Goal: Task Accomplishment & Management: Use online tool/utility

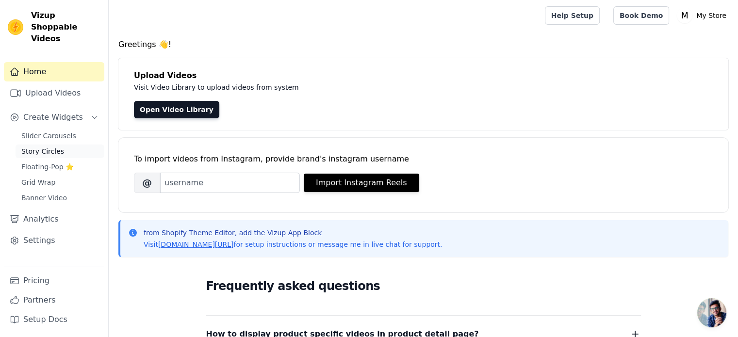
click at [65, 145] on link "Story Circles" at bounding box center [60, 152] width 89 height 14
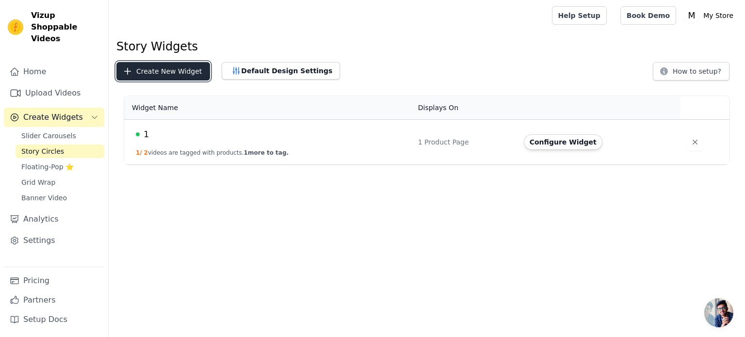
click at [157, 71] on button "Create New Widget" at bounding box center [163, 71] width 94 height 18
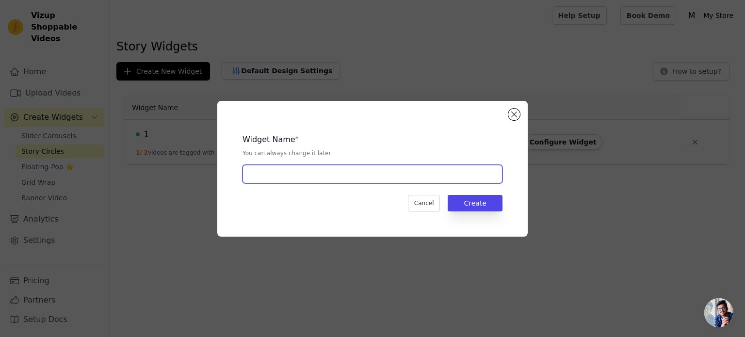
click at [394, 171] on input "text" at bounding box center [373, 174] width 260 height 18
type input "2"
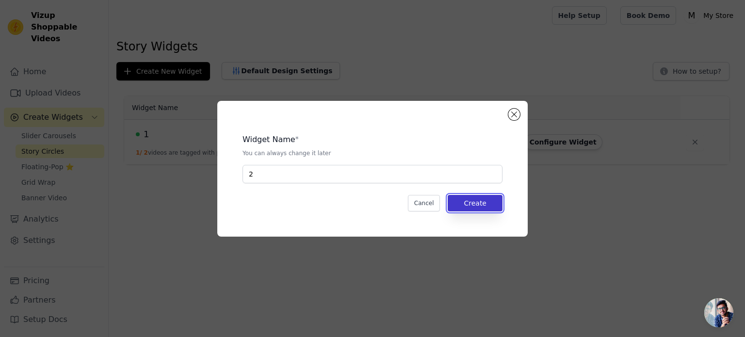
click at [470, 198] on button "Create" at bounding box center [475, 203] width 55 height 16
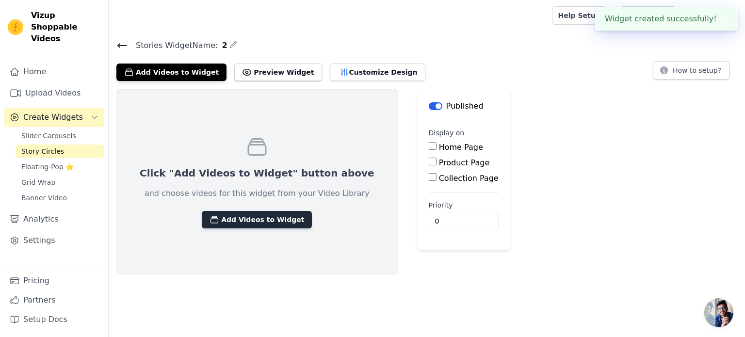
click at [217, 214] on button "Add Videos to Widget" at bounding box center [257, 219] width 110 height 17
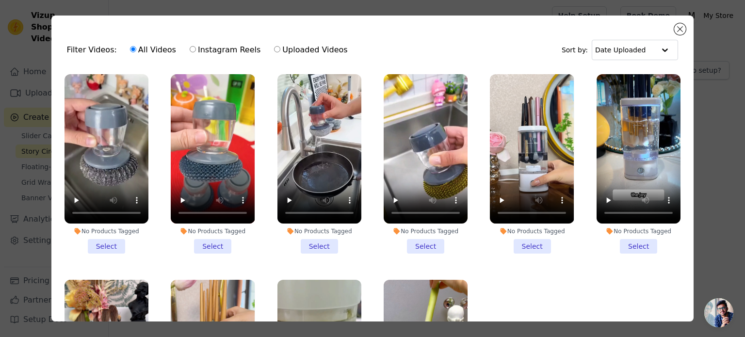
click at [415, 243] on li "No Products Tagged Select" at bounding box center [426, 163] width 84 height 179
click at [0, 0] on input "No Products Tagged Select" at bounding box center [0, 0] width 0 height 0
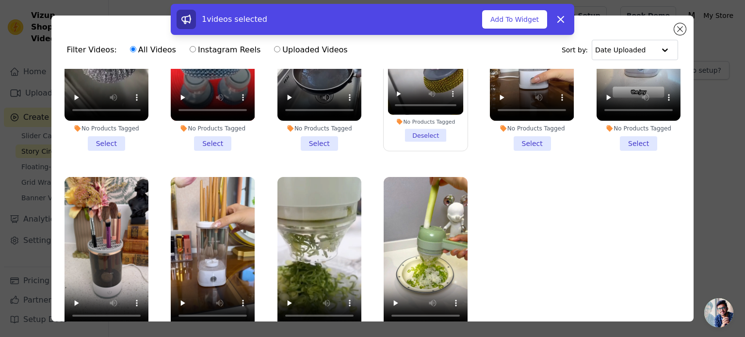
scroll to position [84, 0]
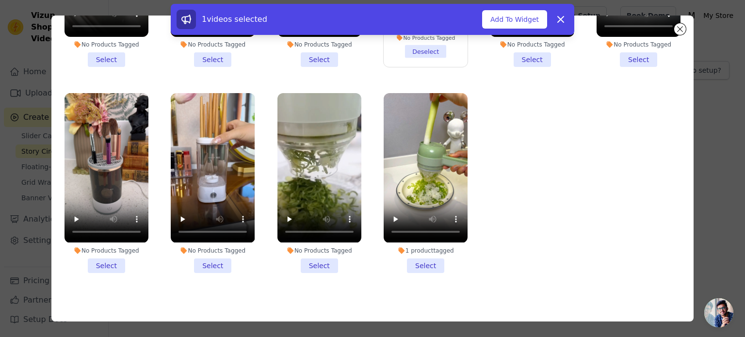
click at [416, 254] on li "1 product tagged Select" at bounding box center [426, 182] width 84 height 179
click at [0, 0] on input "1 product tagged Select" at bounding box center [0, 0] width 0 height 0
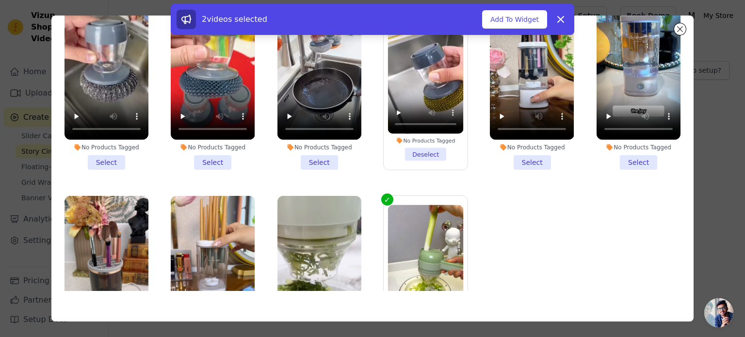
scroll to position [103, 0]
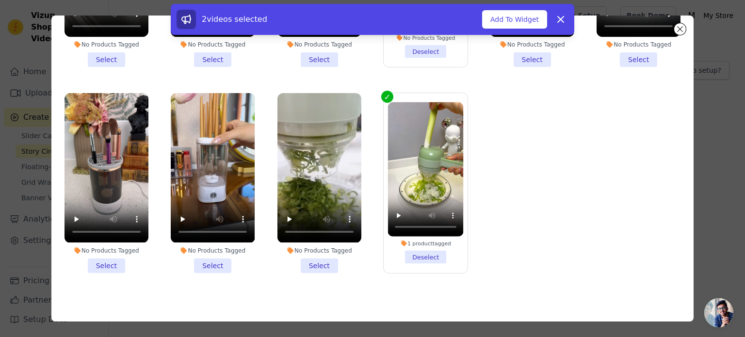
click at [312, 256] on li "No Products Tagged Select" at bounding box center [319, 182] width 84 height 179
click at [0, 0] on input "No Products Tagged Select" at bounding box center [0, 0] width 0 height 0
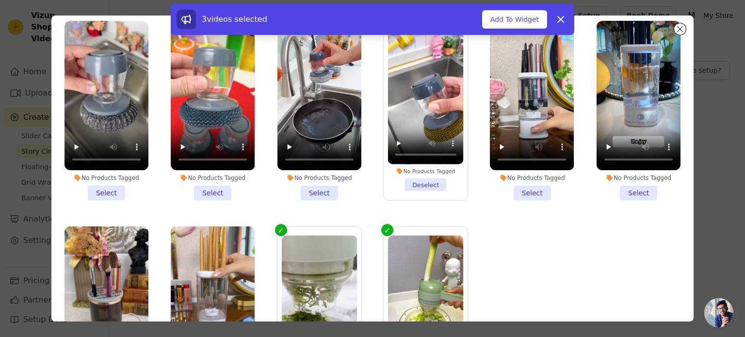
scroll to position [0, 0]
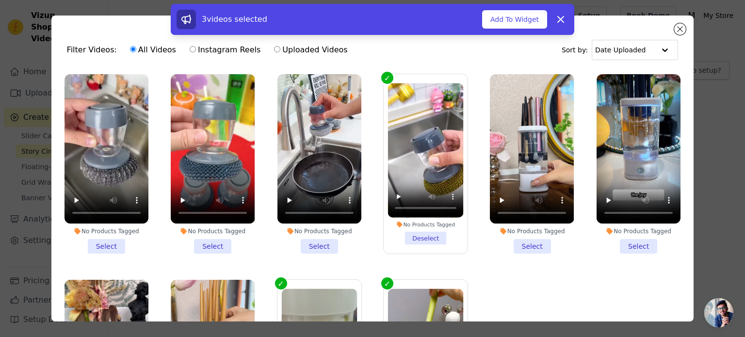
click at [523, 244] on li "No Products Tagged Select" at bounding box center [532, 163] width 84 height 179
click at [0, 0] on input "No Products Tagged Select" at bounding box center [0, 0] width 0 height 0
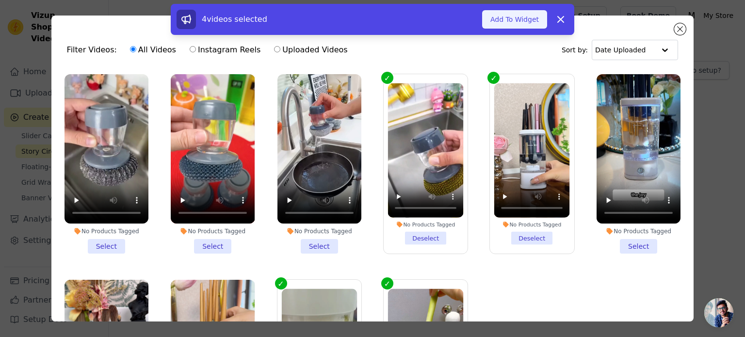
click at [522, 17] on button "Add To Widget" at bounding box center [514, 19] width 65 height 18
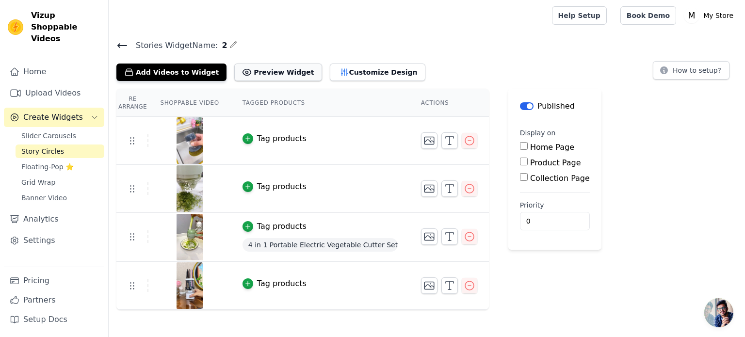
click at [246, 66] on button "Preview Widget" at bounding box center [277, 72] width 87 height 17
click at [520, 147] on input "Home Page" at bounding box center [524, 146] width 8 height 8
checkbox input "true"
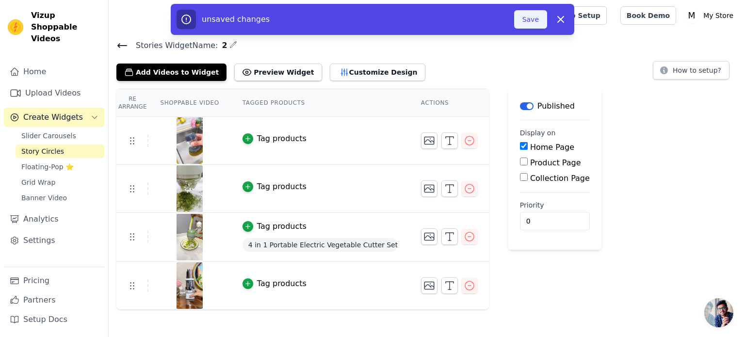
click at [526, 19] on button "Save" at bounding box center [530, 19] width 33 height 18
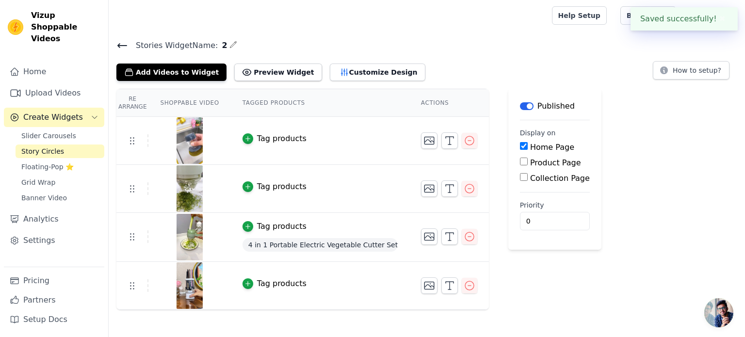
click at [535, 16] on div at bounding box center [328, 15] width 424 height 31
click at [244, 186] on icon "button" at bounding box center [247, 186] width 7 height 7
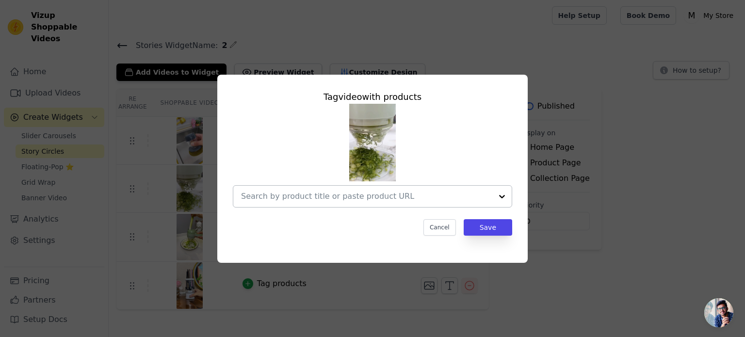
click at [346, 205] on div at bounding box center [366, 196] width 251 height 21
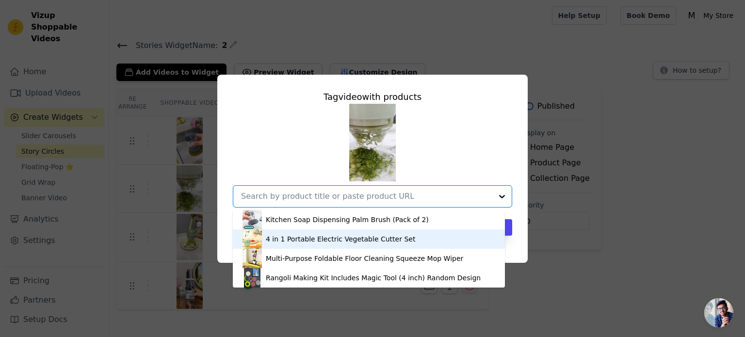
click at [353, 245] on div "4 in 1 Portable Electric Vegetable Cutter Set" at bounding box center [369, 238] width 253 height 19
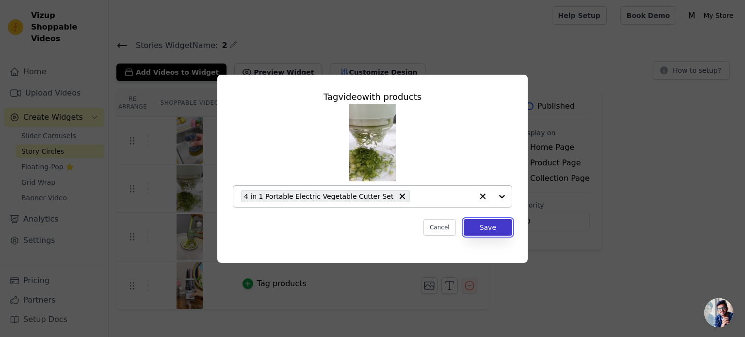
click at [495, 228] on button "Save" at bounding box center [488, 227] width 49 height 16
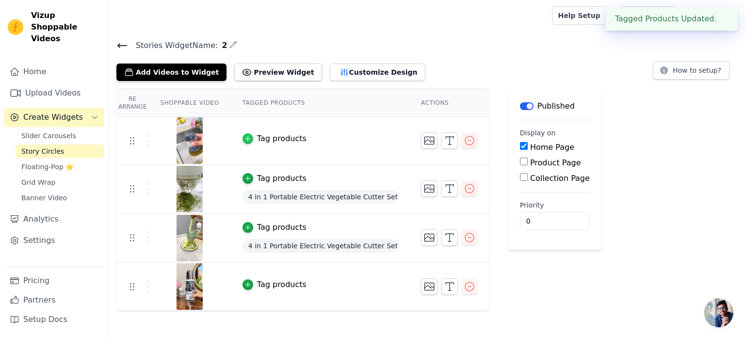
click at [244, 137] on icon "button" at bounding box center [247, 138] width 7 height 7
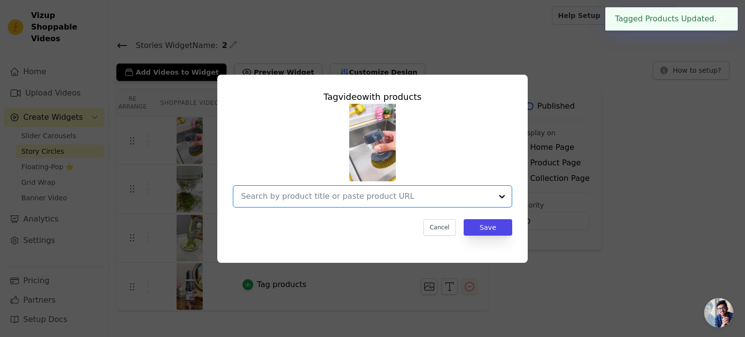
click at [360, 196] on input "text" at bounding box center [366, 197] width 251 height 12
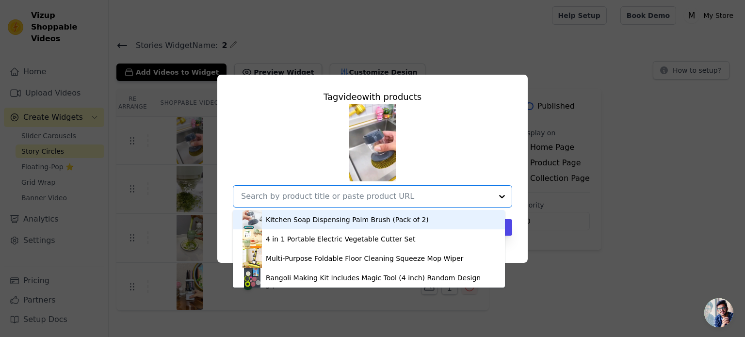
click at [342, 220] on div "Kitchen Soap Dispensing Palm Brush (Pack of 2)" at bounding box center [347, 220] width 163 height 10
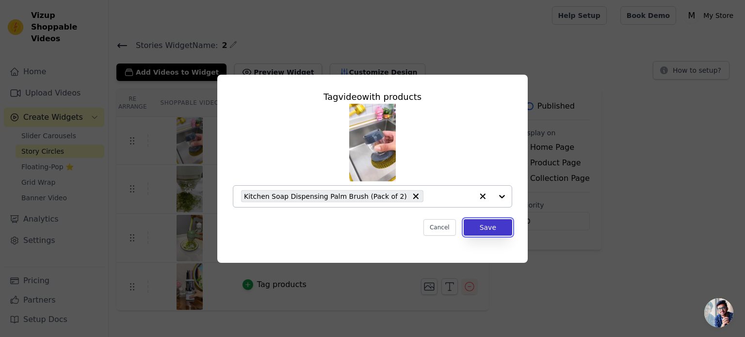
click at [473, 224] on button "Save" at bounding box center [488, 227] width 49 height 16
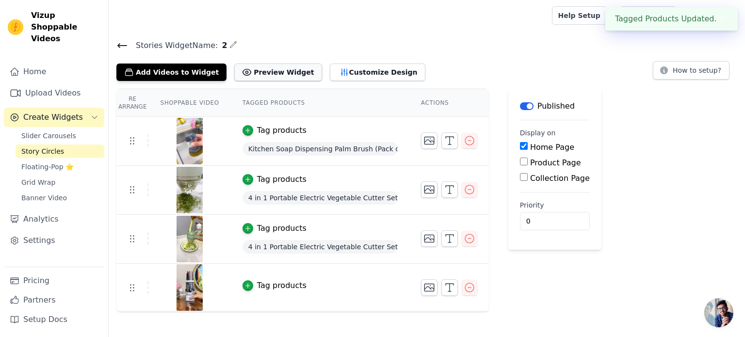
click at [276, 67] on button "Preview Widget" at bounding box center [277, 72] width 87 height 17
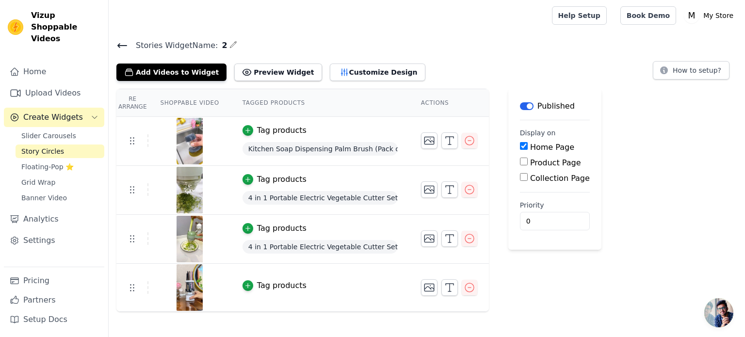
click at [520, 161] on input "Product Page" at bounding box center [524, 162] width 8 height 8
checkbox input "true"
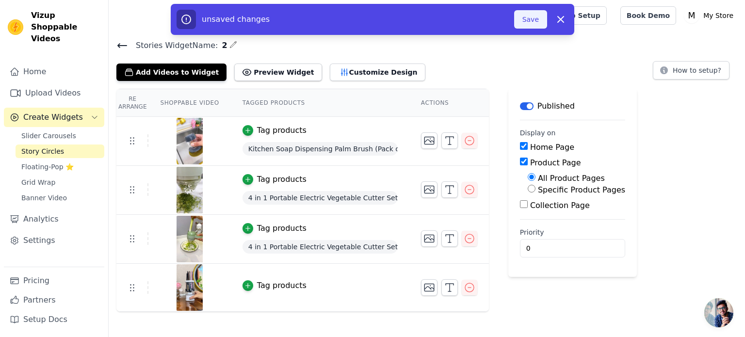
click at [526, 21] on button "Save" at bounding box center [530, 19] width 33 height 18
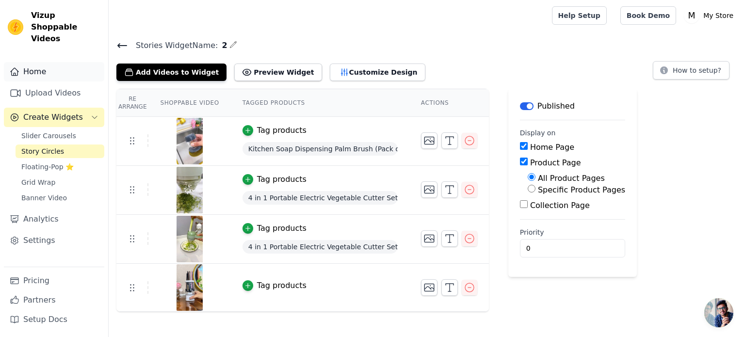
click at [58, 63] on link "Home" at bounding box center [54, 71] width 100 height 19
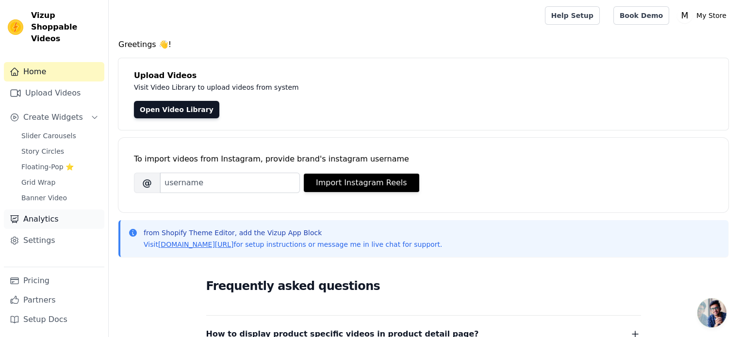
click at [56, 210] on link "Analytics" at bounding box center [54, 219] width 100 height 19
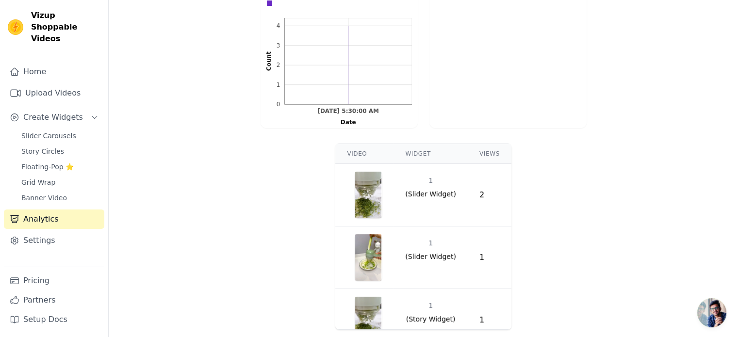
scroll to position [21, 0]
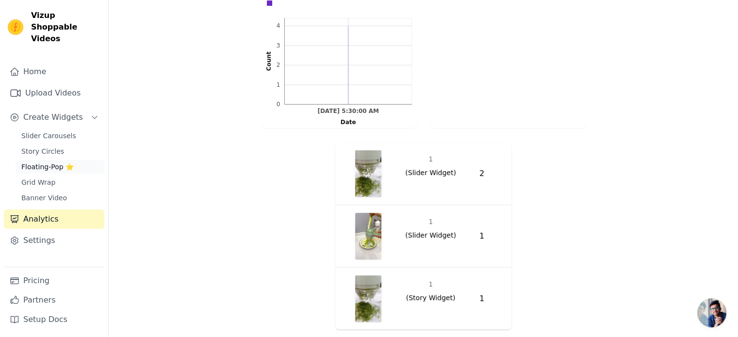
click at [74, 160] on link "Floating-Pop ⭐" at bounding box center [60, 167] width 89 height 14
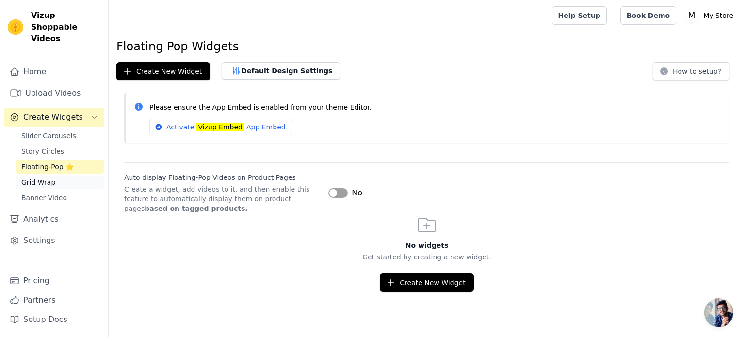
click at [77, 176] on link "Grid Wrap" at bounding box center [60, 183] width 89 height 14
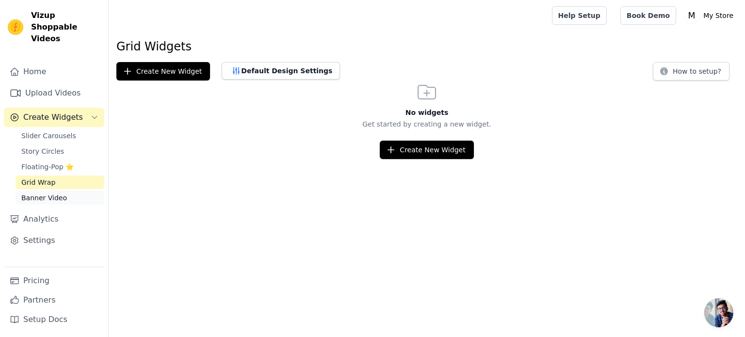
click at [81, 191] on link "Banner Video" at bounding box center [60, 198] width 89 height 14
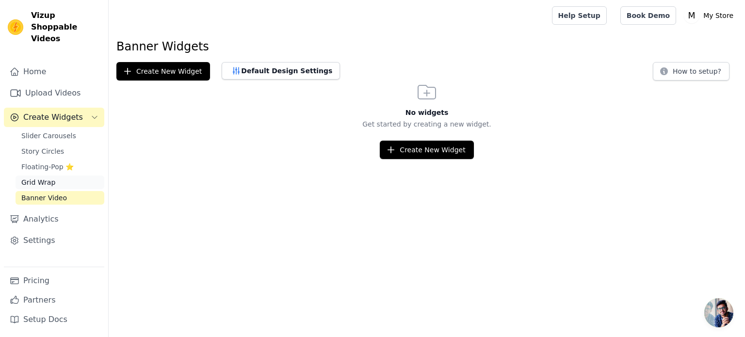
click at [76, 176] on link "Grid Wrap" at bounding box center [60, 183] width 89 height 14
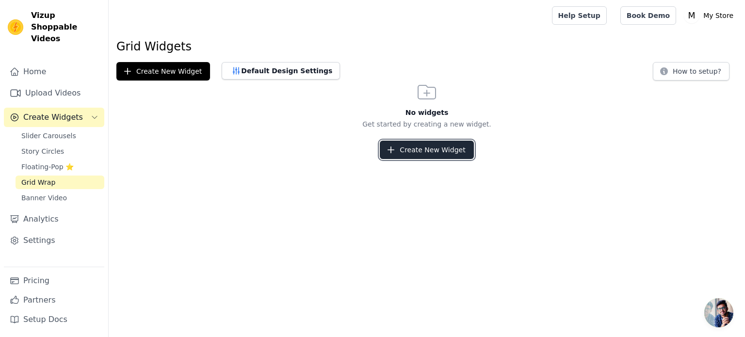
click at [433, 147] on button "Create New Widget" at bounding box center [427, 150] width 94 height 18
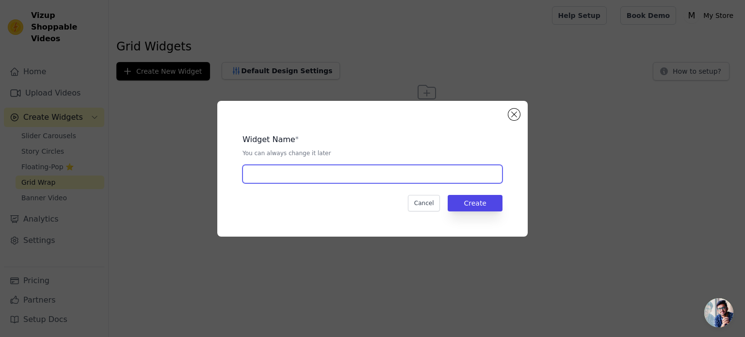
click at [395, 172] on input "text" at bounding box center [373, 174] width 260 height 18
type input "4"
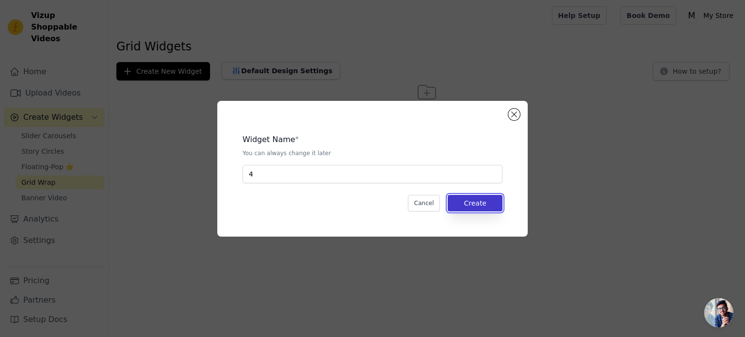
click at [460, 206] on button "Create" at bounding box center [475, 203] width 55 height 16
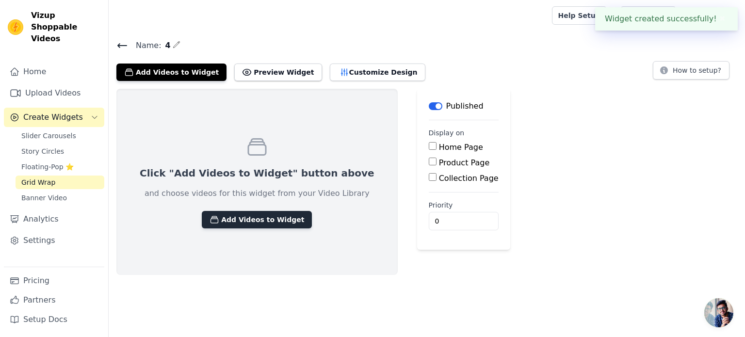
click at [256, 215] on button "Add Videos to Widget" at bounding box center [257, 219] width 110 height 17
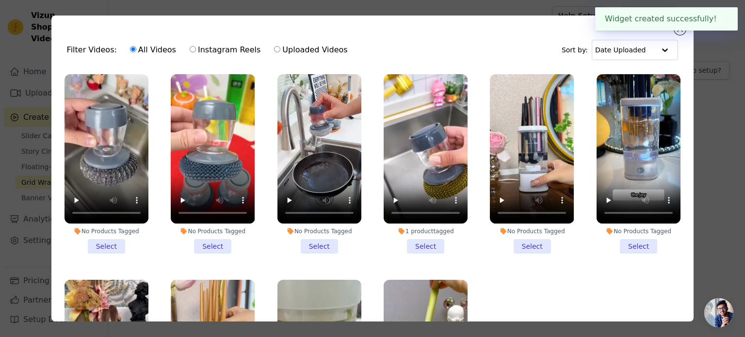
click at [422, 242] on li "1 product tagged Select" at bounding box center [426, 163] width 84 height 179
click at [0, 0] on input "1 product tagged Select" at bounding box center [0, 0] width 0 height 0
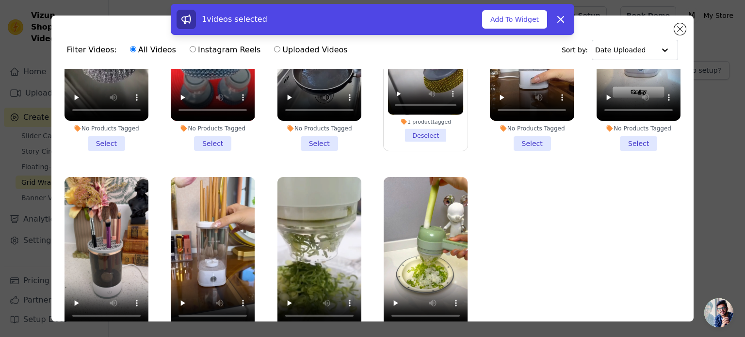
scroll to position [84, 0]
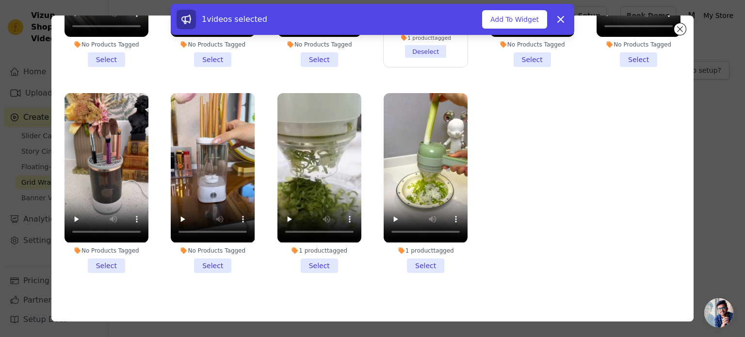
click at [412, 259] on li "1 product tagged Select" at bounding box center [426, 182] width 84 height 179
click at [0, 0] on input "1 product tagged Select" at bounding box center [0, 0] width 0 height 0
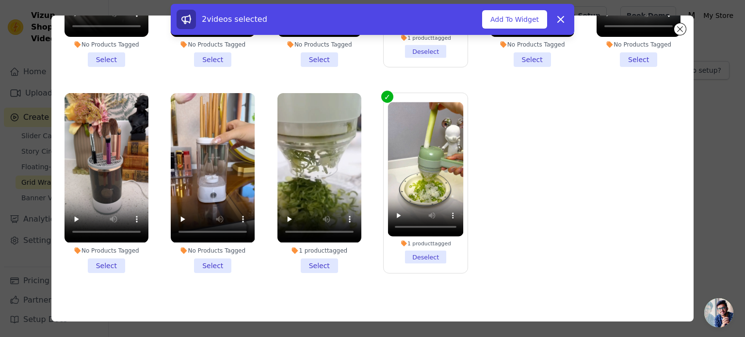
click at [320, 253] on li "1 product tagged Select" at bounding box center [319, 182] width 84 height 179
click at [0, 0] on input "1 product tagged Select" at bounding box center [0, 0] width 0 height 0
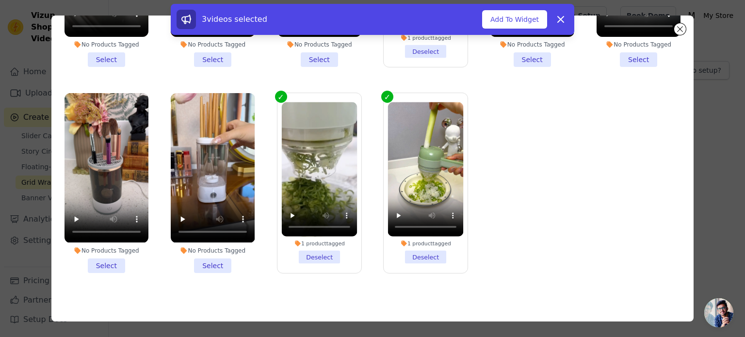
scroll to position [0, 0]
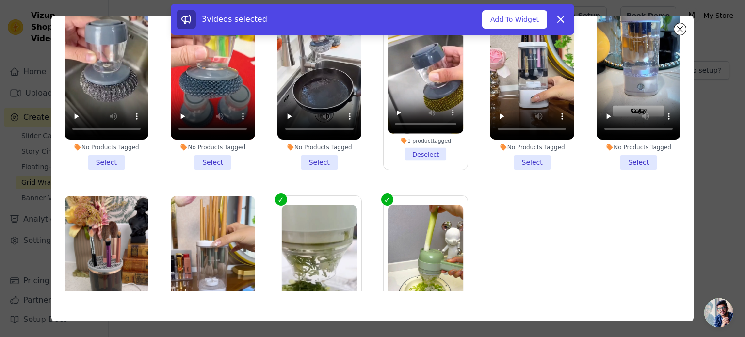
click at [526, 154] on li "No Products Tagged Select" at bounding box center [532, 79] width 84 height 179
click at [0, 0] on input "No Products Tagged Select" at bounding box center [0, 0] width 0 height 0
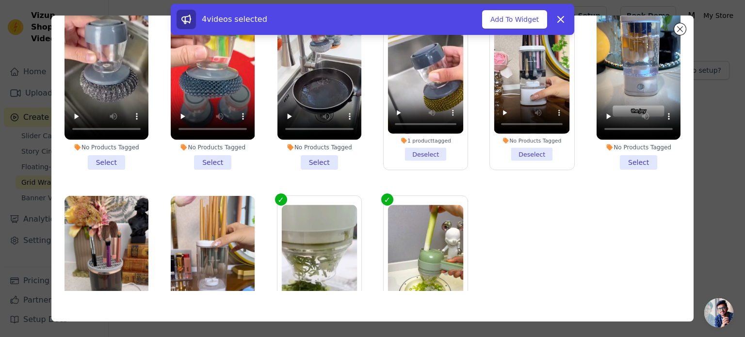
click at [521, 8] on div "4 videos selected Add To Widget Dismiss" at bounding box center [373, 19] width 404 height 31
click at [523, 17] on button "Add To Widget" at bounding box center [514, 19] width 65 height 18
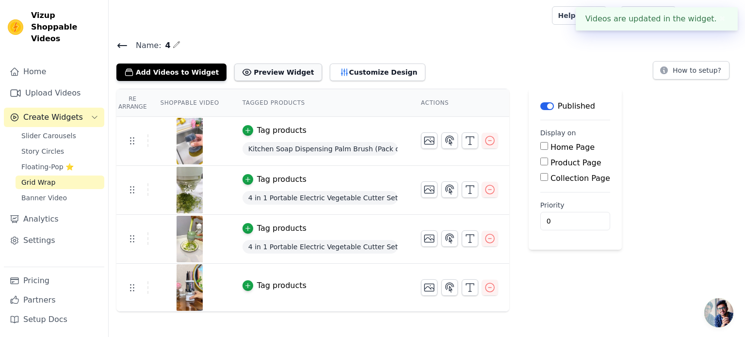
click at [246, 67] on button "Preview Widget" at bounding box center [277, 72] width 87 height 17
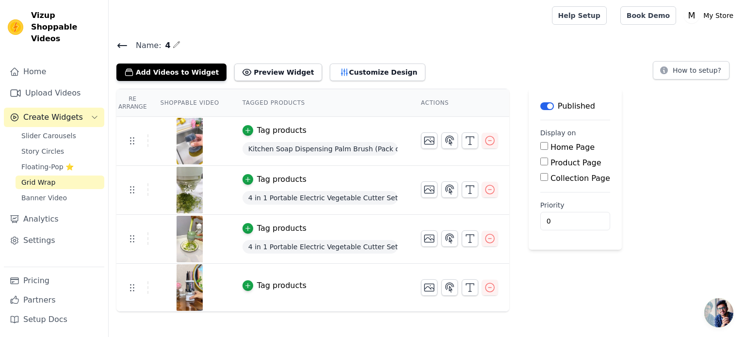
click at [540, 146] on input "Home Page" at bounding box center [544, 146] width 8 height 8
checkbox input "true"
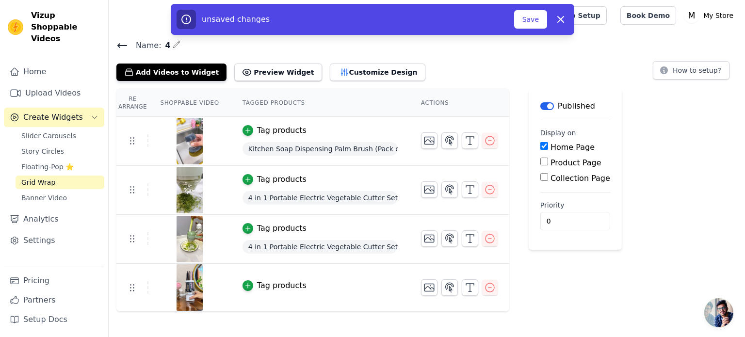
click at [540, 162] on input "Product Page" at bounding box center [544, 162] width 8 height 8
checkbox input "true"
click at [540, 201] on input "Collection Page" at bounding box center [544, 204] width 8 height 8
checkbox input "true"
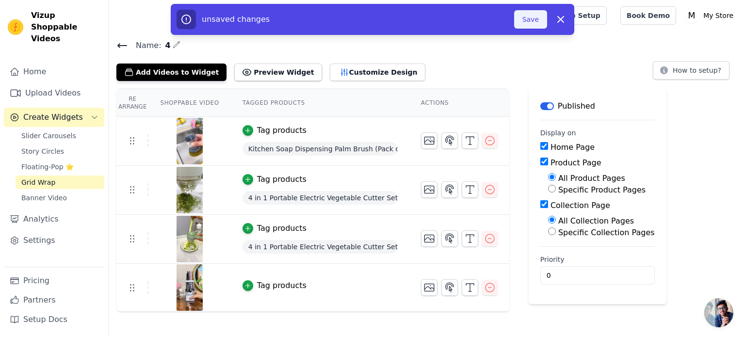
click at [532, 25] on button "Save" at bounding box center [530, 19] width 33 height 18
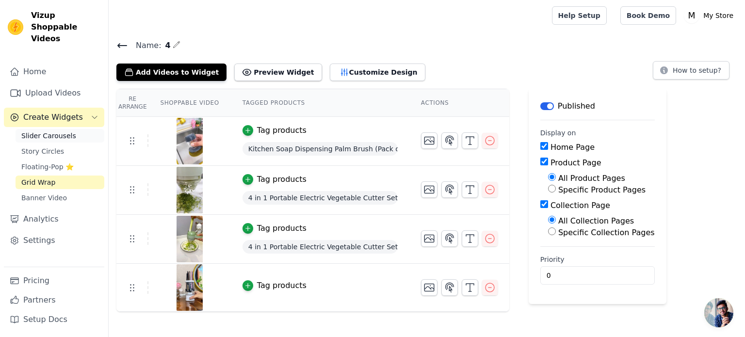
click at [45, 131] on span "Slider Carousels" at bounding box center [48, 136] width 55 height 10
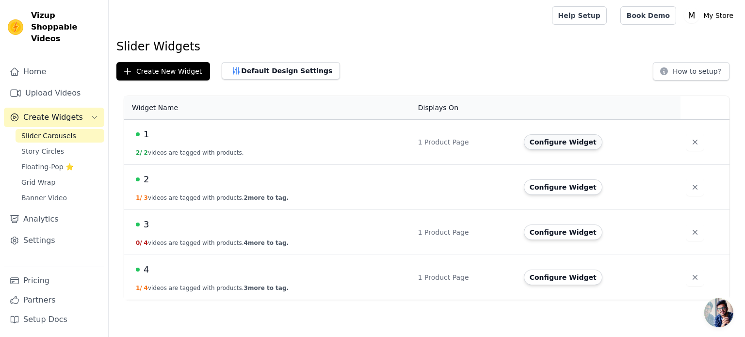
click at [551, 139] on button "Configure Widget" at bounding box center [563, 142] width 79 height 16
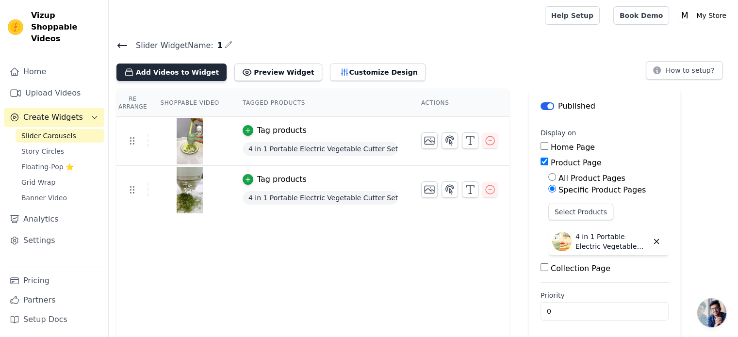
click at [166, 71] on button "Add Videos to Widget" at bounding box center [171, 72] width 110 height 17
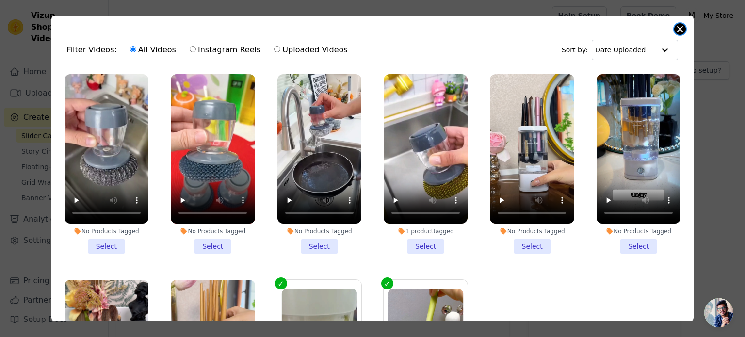
click at [681, 31] on button "Close modal" at bounding box center [680, 29] width 12 height 12
